Goal: Book appointment/travel/reservation

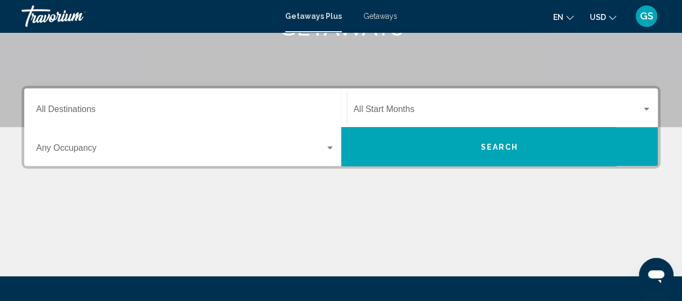
scroll to position [195, 0]
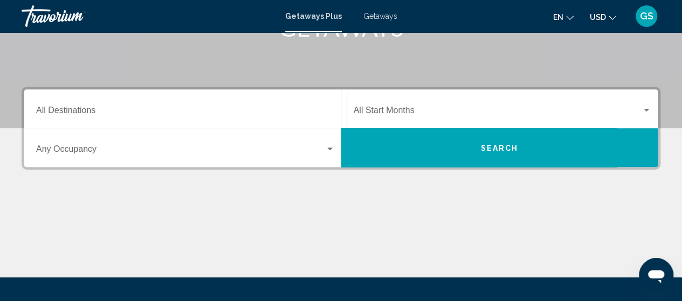
click at [272, 101] on div "Destination All Destinations" at bounding box center [185, 109] width 299 height 34
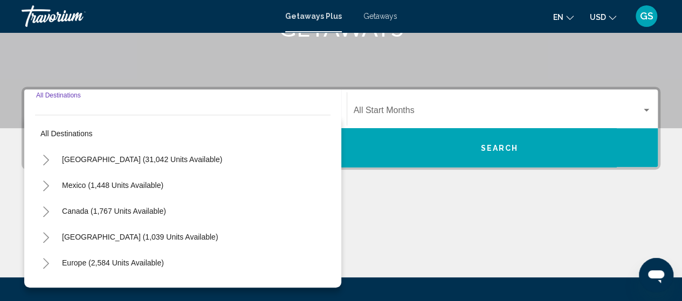
scroll to position [247, 0]
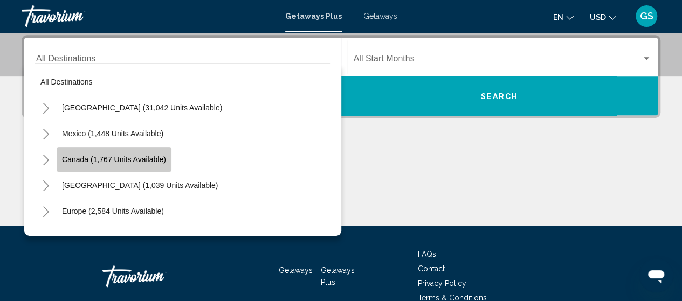
click at [92, 163] on span "Canada (1,767 units available)" at bounding box center [114, 159] width 104 height 9
type input "**********"
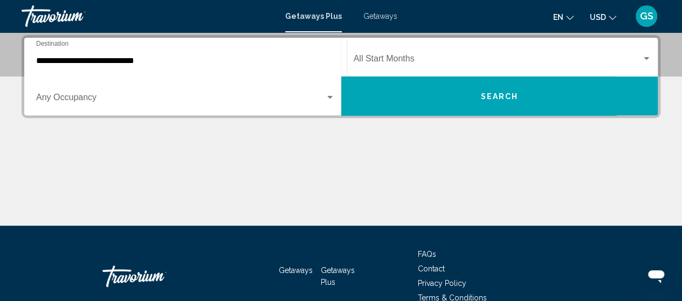
click at [288, 79] on div "Occupancy Any Occupancy" at bounding box center [185, 96] width 299 height 34
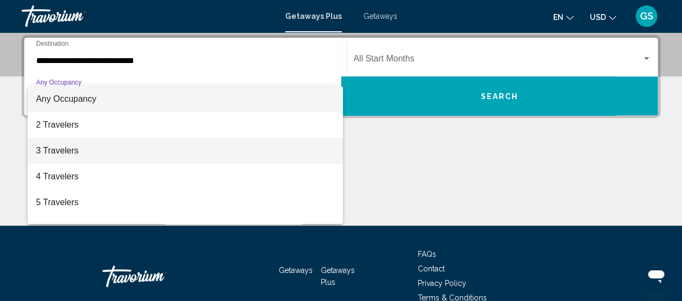
click at [70, 145] on span "3 Travelers" at bounding box center [185, 151] width 299 height 26
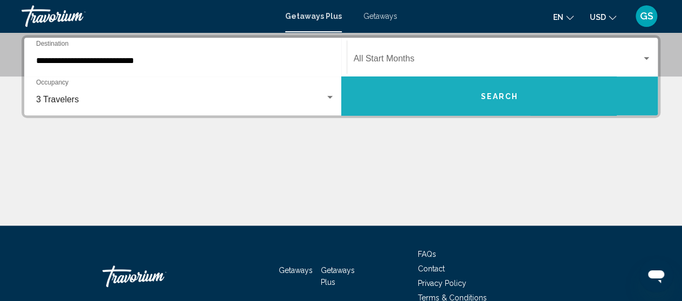
click at [389, 108] on button "Search" at bounding box center [499, 96] width 317 height 39
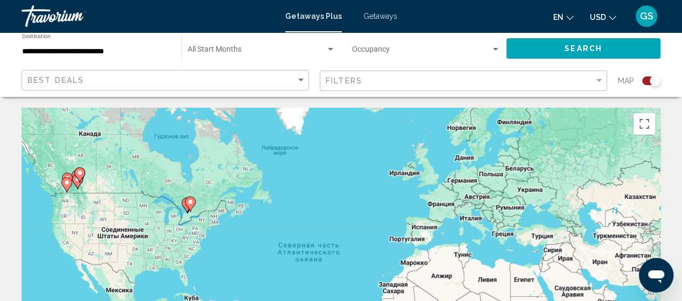
click at [124, 60] on div "**********" at bounding box center [96, 49] width 148 height 30
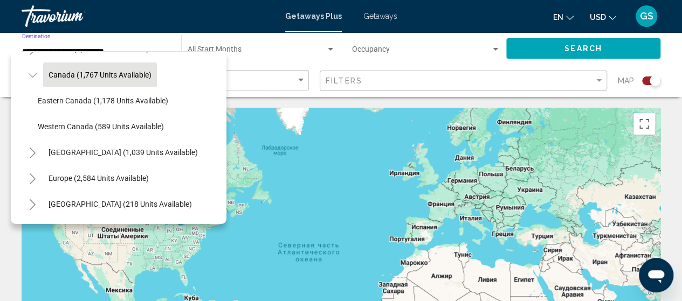
scroll to position [19, 0]
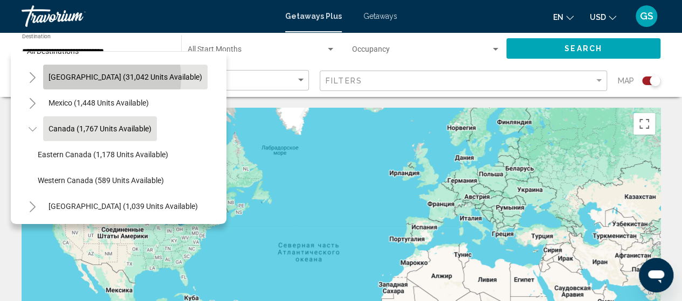
click at [95, 78] on span "[GEOGRAPHIC_DATA] (31,042 units available)" at bounding box center [125, 77] width 154 height 9
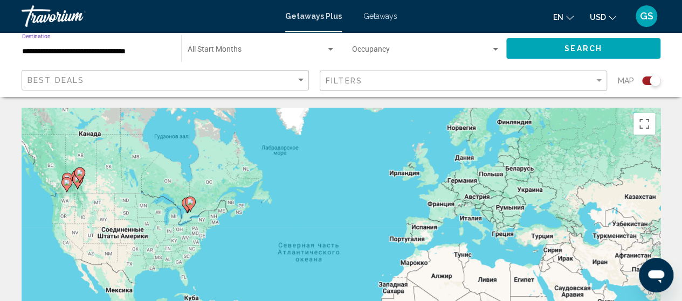
click at [236, 41] on div "Start Month All Start Months" at bounding box center [262, 49] width 148 height 30
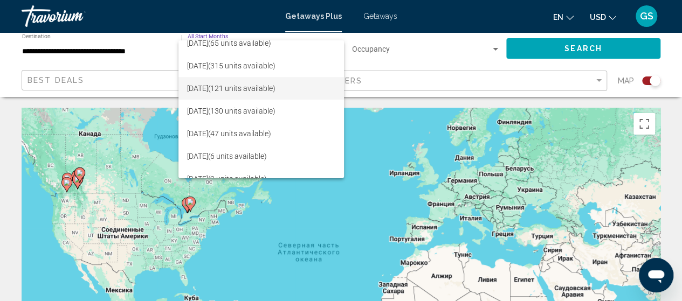
scroll to position [43, 0]
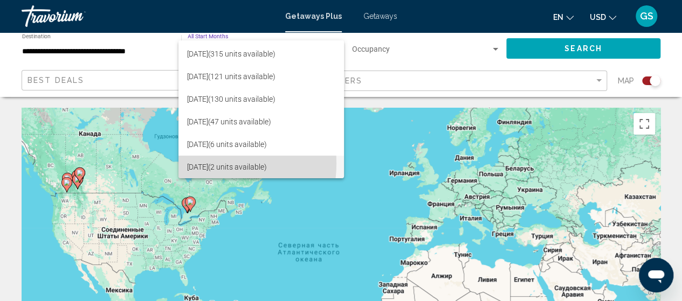
click at [200, 163] on span "[DATE] (2 units available)" at bounding box center [261, 167] width 148 height 23
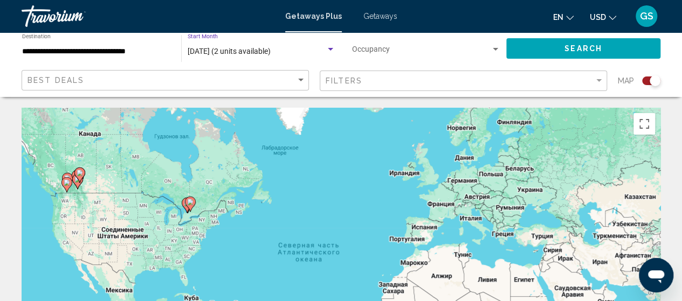
click at [375, 47] on span "Search widget" at bounding box center [421, 51] width 138 height 9
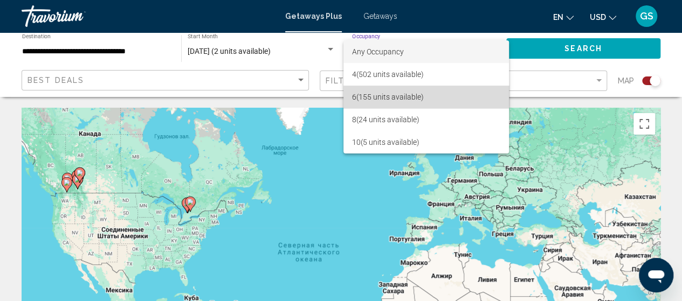
click at [370, 92] on span "6 (155 units available)" at bounding box center [426, 97] width 148 height 23
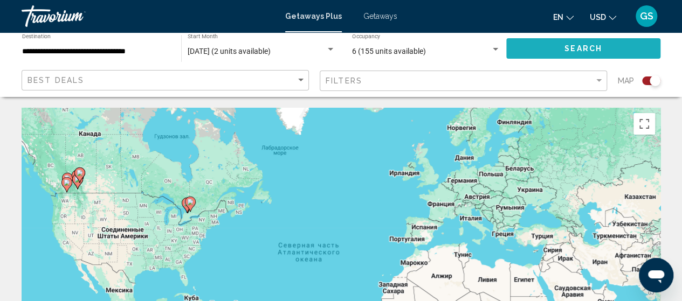
click at [581, 53] on span "Search" at bounding box center [583, 49] width 38 height 9
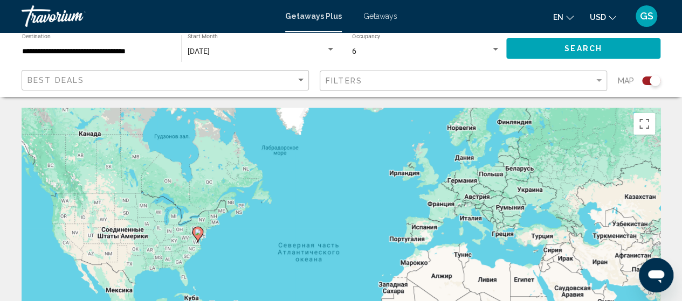
click at [84, 57] on div "**********" at bounding box center [96, 49] width 148 height 30
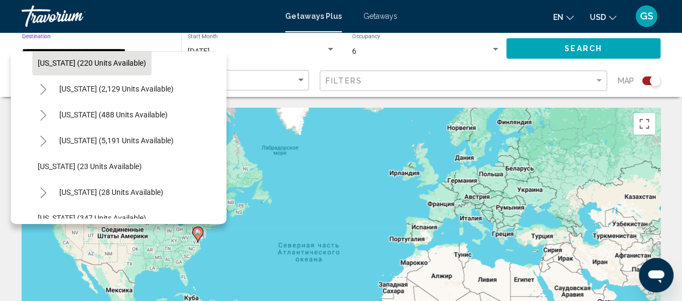
scroll to position [108, 0]
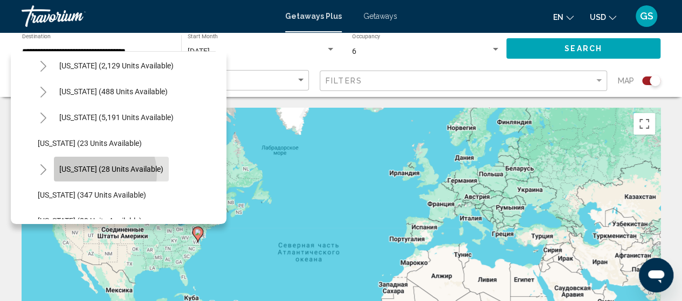
click at [96, 174] on button "[US_STATE] (28 units available)" at bounding box center [111, 169] width 115 height 25
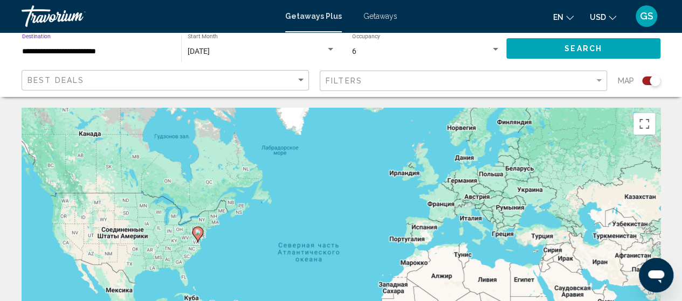
click at [611, 48] on button "Search" at bounding box center [583, 48] width 154 height 20
click at [237, 56] on div "[DATE]" at bounding box center [257, 51] width 138 height 9
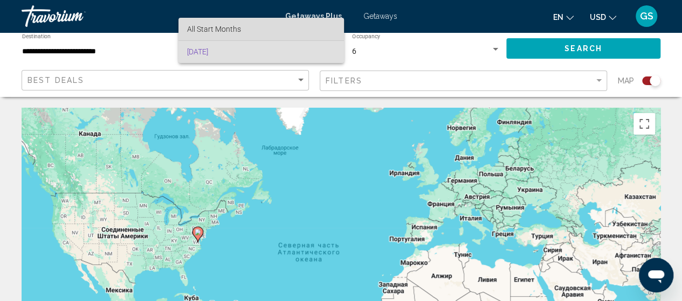
click at [235, 31] on span "All Start Months" at bounding box center [214, 29] width 54 height 9
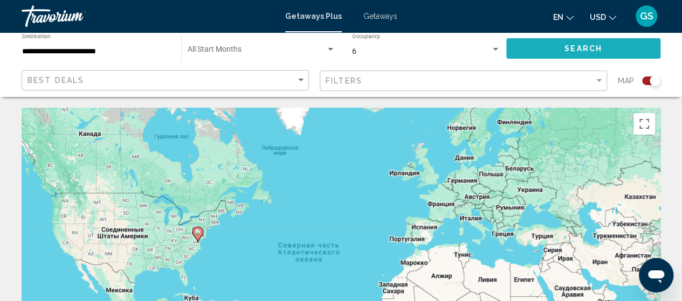
click at [569, 45] on span "Search" at bounding box center [583, 49] width 38 height 9
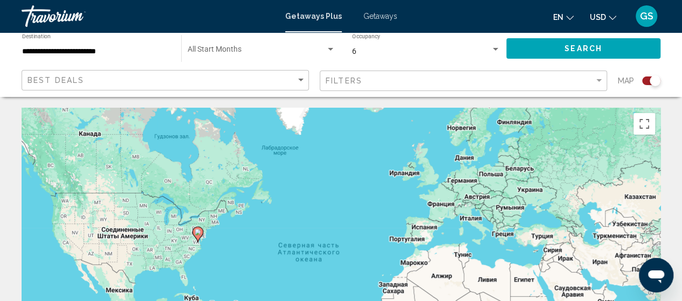
click at [47, 42] on div "**********" at bounding box center [96, 49] width 148 height 30
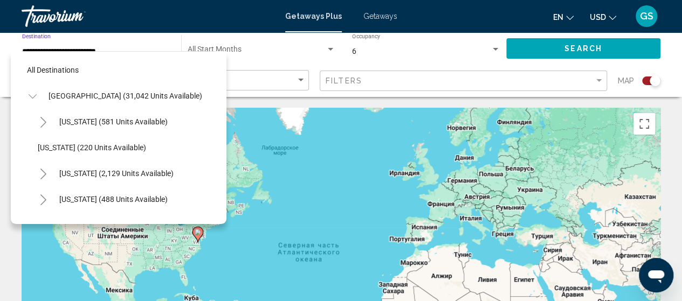
click at [30, 91] on icon "Toggle United States (31,042 units available)" at bounding box center [33, 96] width 8 height 11
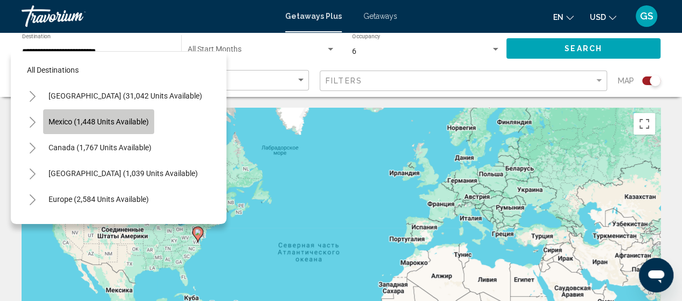
click at [61, 113] on button "Mexico (1,448 units available)" at bounding box center [98, 121] width 111 height 25
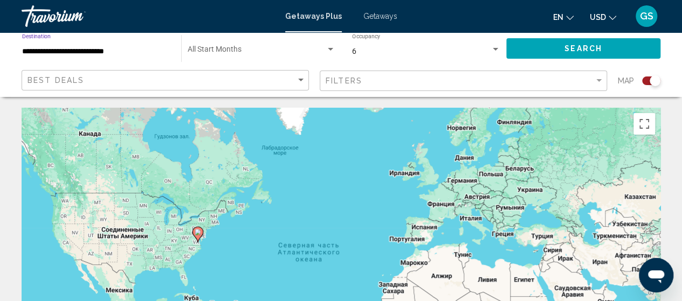
click at [238, 52] on span "Search widget" at bounding box center [257, 51] width 138 height 9
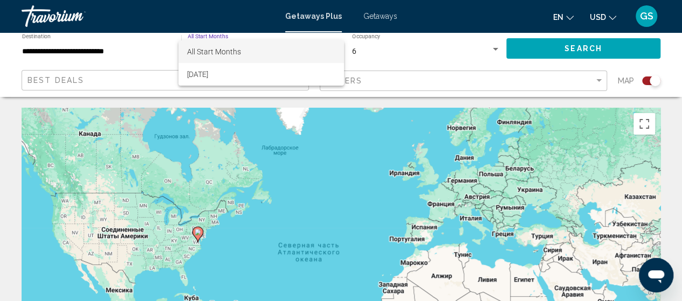
click at [238, 52] on span "All Start Months" at bounding box center [214, 51] width 54 height 9
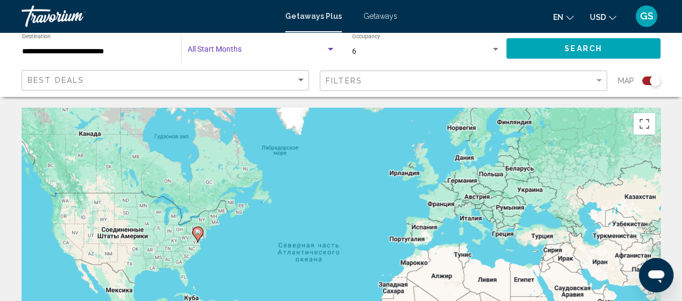
click at [555, 57] on button "Search" at bounding box center [583, 48] width 154 height 20
click at [100, 51] on input "**********" at bounding box center [96, 51] width 148 height 9
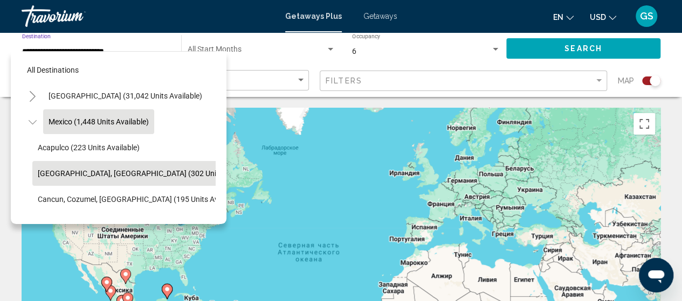
scroll to position [54, 0]
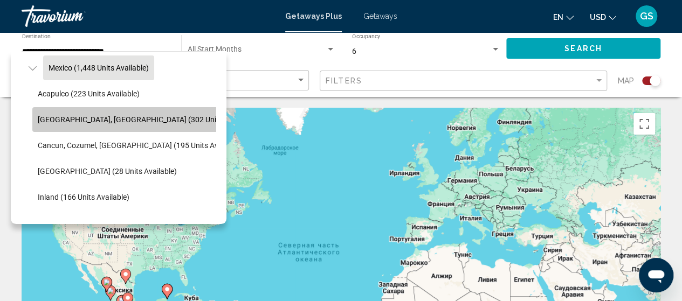
click at [139, 126] on button "[GEOGRAPHIC_DATA], [GEOGRAPHIC_DATA] (302 units available)" at bounding box center [147, 119] width 230 height 25
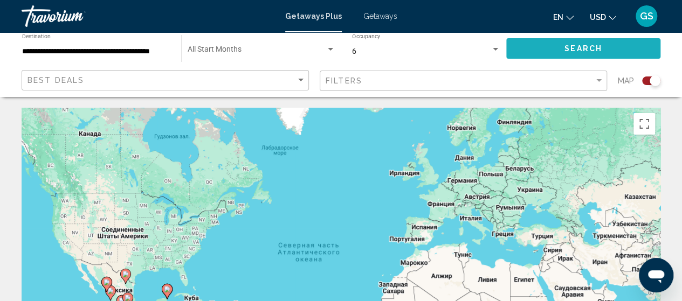
click at [583, 48] on span "Search" at bounding box center [583, 49] width 38 height 9
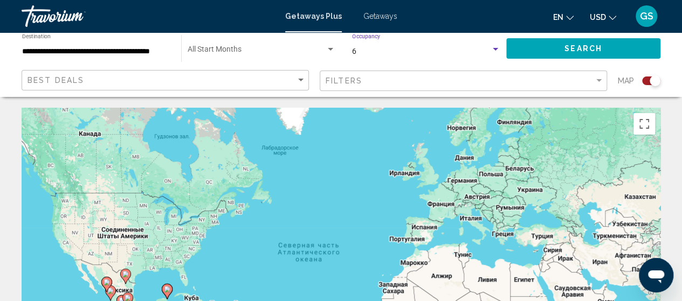
click at [474, 50] on div "6" at bounding box center [421, 51] width 138 height 9
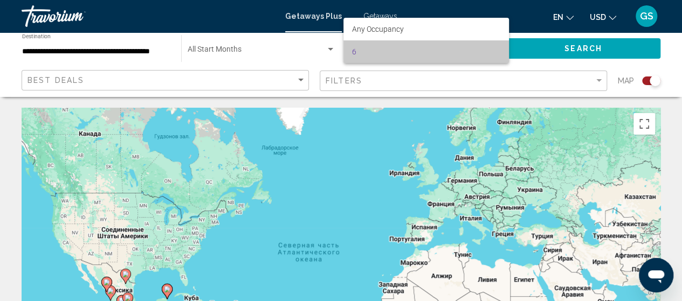
click at [413, 46] on span "6" at bounding box center [426, 51] width 148 height 23
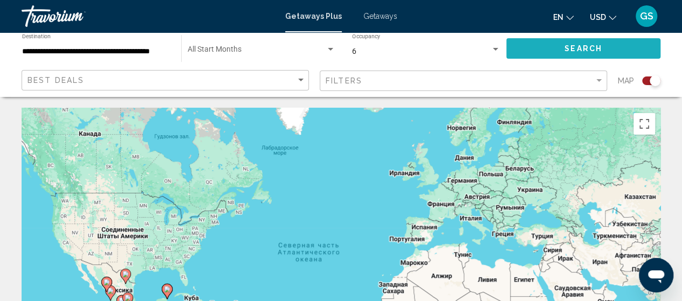
click at [561, 46] on button "Search" at bounding box center [583, 48] width 154 height 20
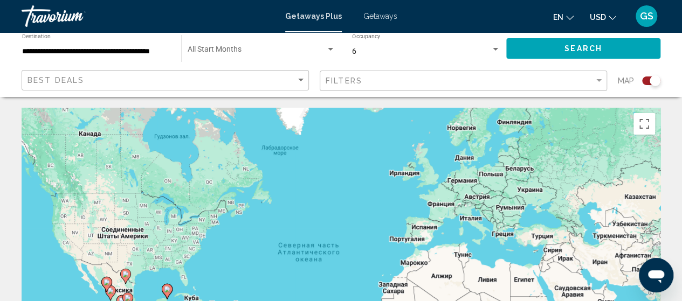
click at [66, 51] on input "**********" at bounding box center [96, 51] width 148 height 9
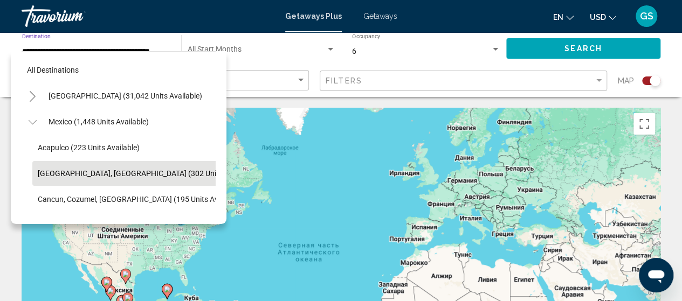
scroll to position [42, 0]
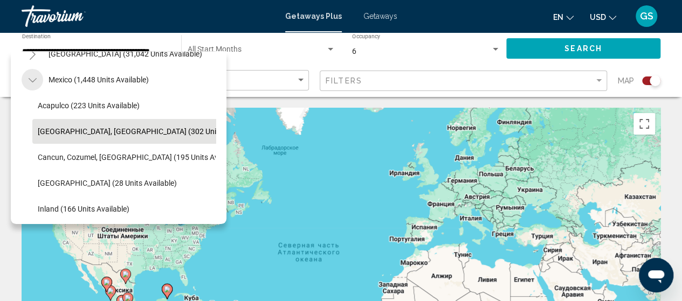
click at [33, 79] on icon "Toggle Mexico (1,448 units available)" at bounding box center [33, 80] width 8 height 11
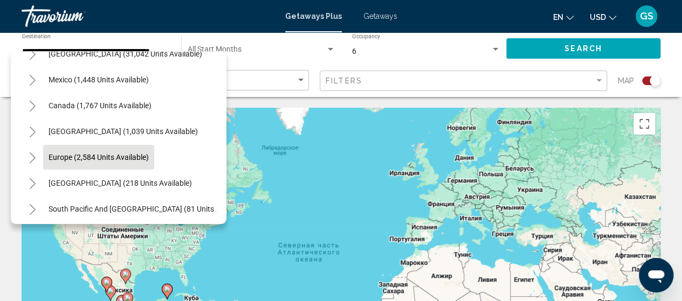
click at [52, 157] on span "Europe (2,584 units available)" at bounding box center [98, 157] width 100 height 9
type input "**********"
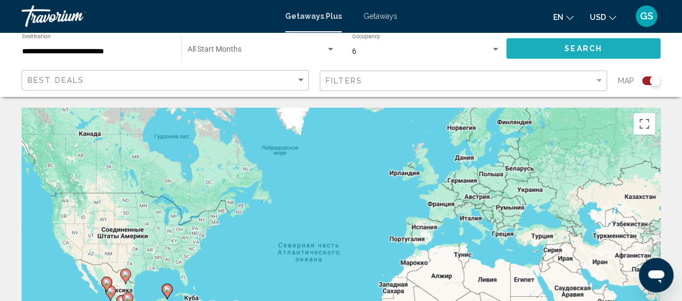
click at [559, 42] on button "Search" at bounding box center [583, 48] width 154 height 20
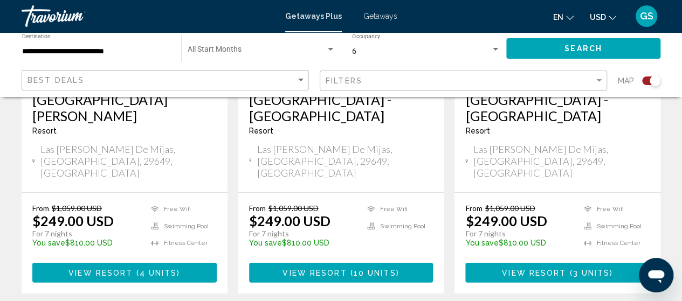
scroll to position [1347, 0]
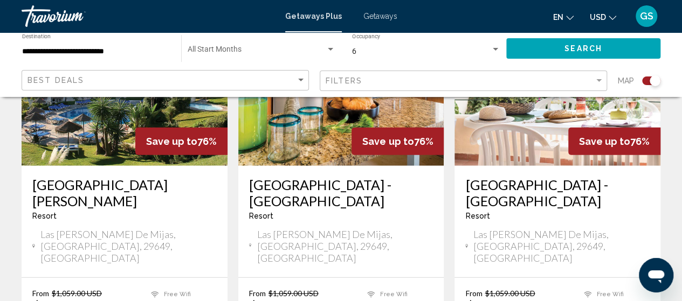
click at [88, 228] on span "Las [PERSON_NAME] de Mijas, [GEOGRAPHIC_DATA], 29649, [GEOGRAPHIC_DATA]" at bounding box center [128, 246] width 176 height 36
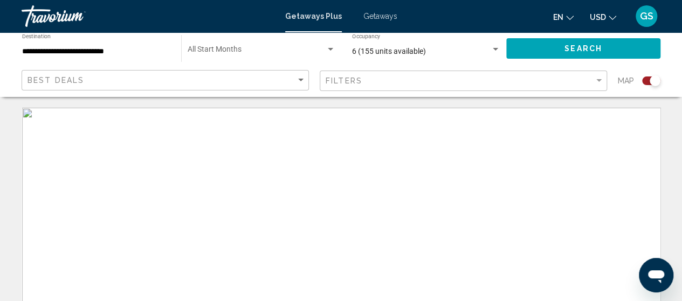
click at [100, 50] on input "**********" at bounding box center [96, 51] width 148 height 9
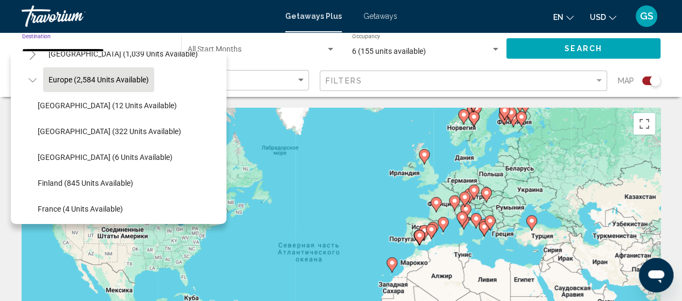
scroll to position [68, 0]
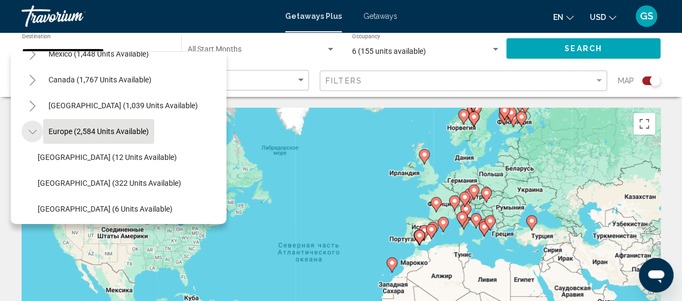
click at [34, 124] on button "Toggle Europe (2,584 units available)" at bounding box center [33, 132] width 22 height 22
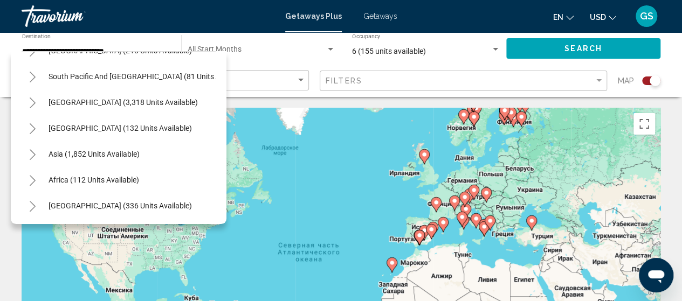
scroll to position [183, 0]
click at [64, 176] on span "Africa (112 units available)" at bounding box center [93, 180] width 91 height 9
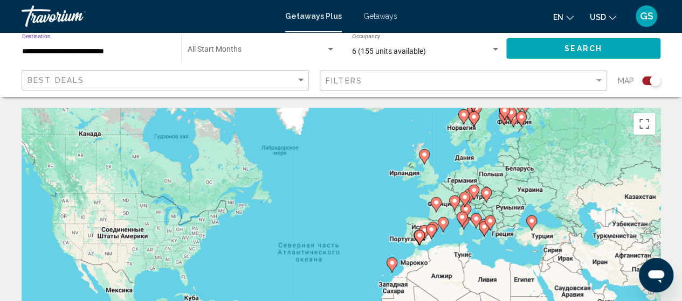
type input "**********"
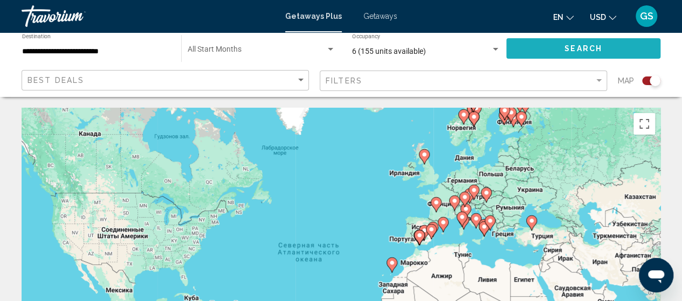
click at [566, 43] on button "Search" at bounding box center [583, 48] width 154 height 20
